Goal: Task Accomplishment & Management: Complete application form

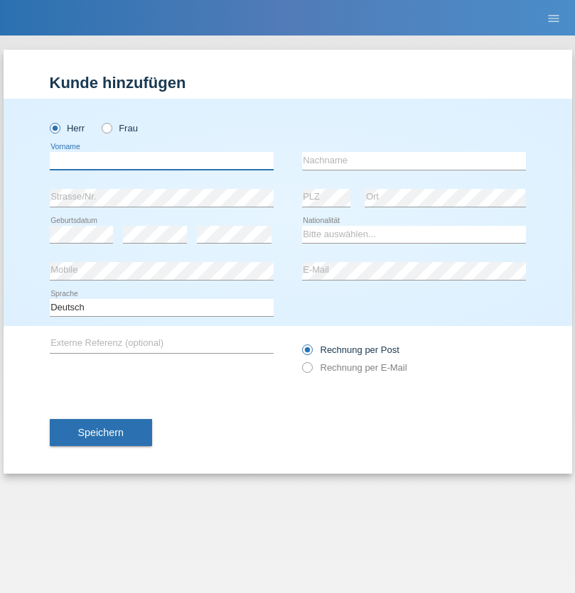
click at [161, 161] on input "text" at bounding box center [162, 161] width 224 height 18
type input "firat"
click at [413, 161] on input "text" at bounding box center [414, 161] width 224 height 18
type input "kara"
select select "CH"
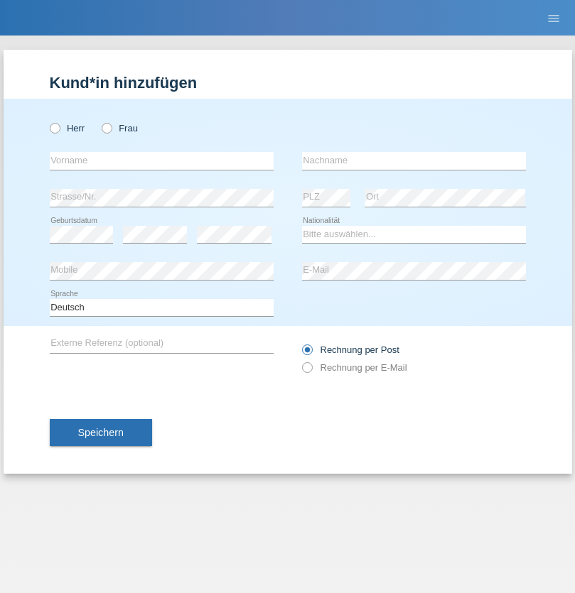
radio input "true"
click at [161, 161] on input "text" at bounding box center [162, 161] width 224 height 18
type input "Nuria"
click at [413, 161] on input "text" at bounding box center [414, 161] width 224 height 18
type input "D'Antino"
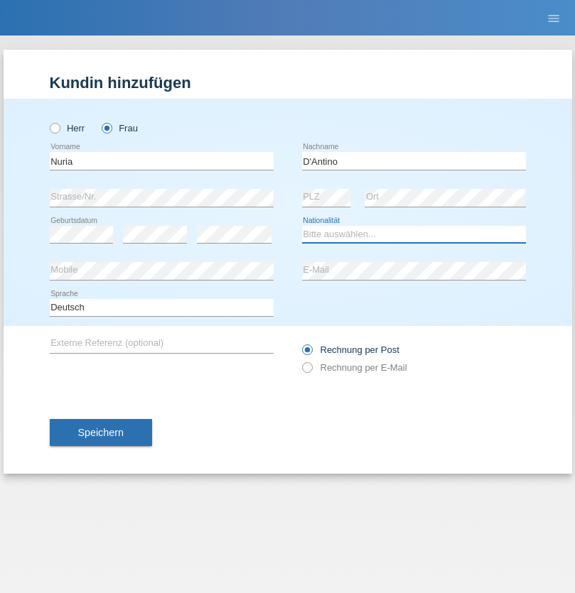
select select "CH"
